Goal: Navigation & Orientation: Find specific page/section

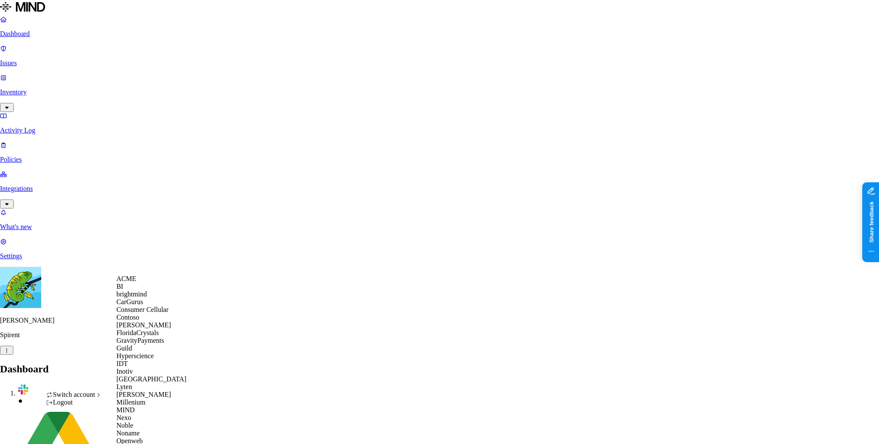
click at [161, 281] on div "ACME" at bounding box center [157, 279] width 83 height 8
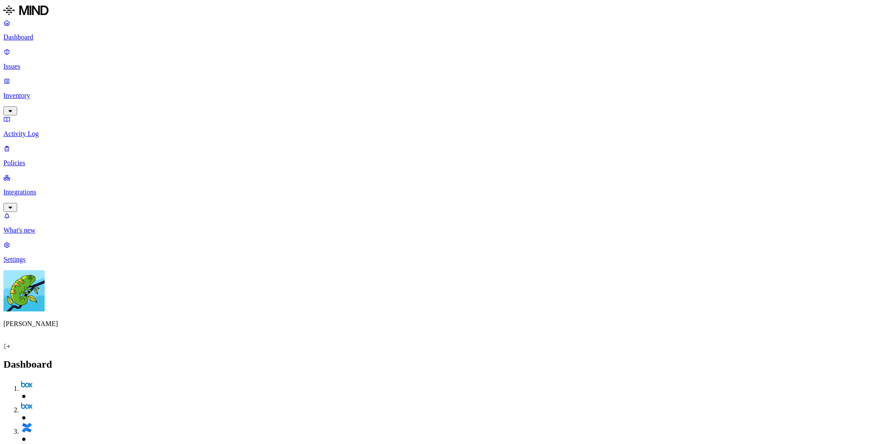
click at [48, 188] on p "Integrations" at bounding box center [439, 192] width 872 height 8
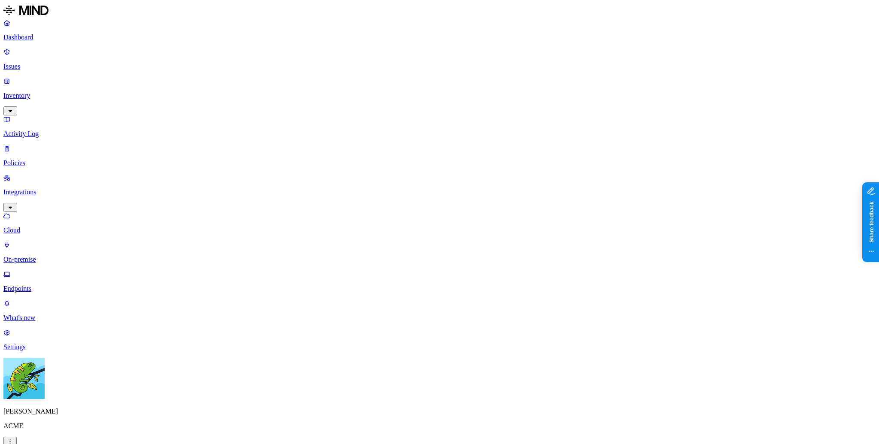
click at [56, 285] on p "Endpoints" at bounding box center [439, 289] width 872 height 8
drag, startPoint x: 724, startPoint y: 331, endPoint x: 692, endPoint y: 298, distance: 46.1
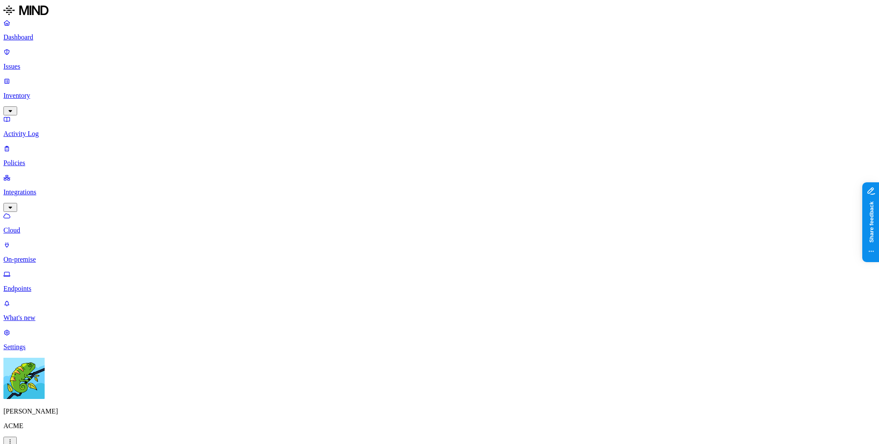
click at [36, 351] on p "Settings" at bounding box center [439, 347] width 872 height 8
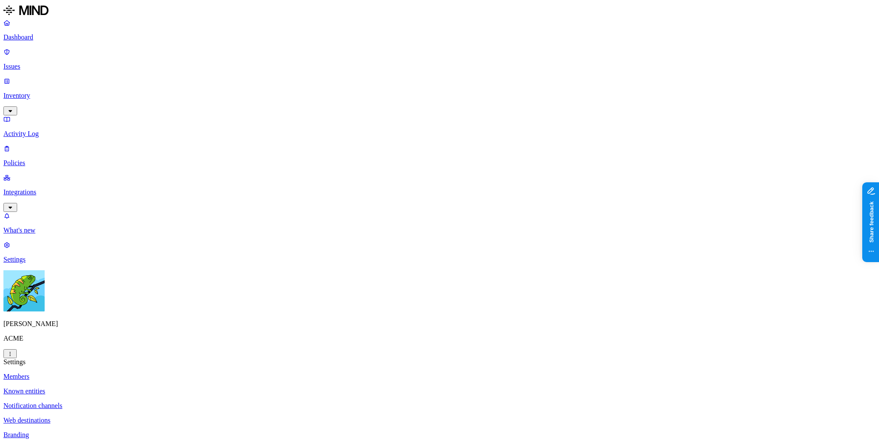
click at [169, 417] on link "Web destinations" at bounding box center [439, 421] width 872 height 8
